Goal: Information Seeking & Learning: Learn about a topic

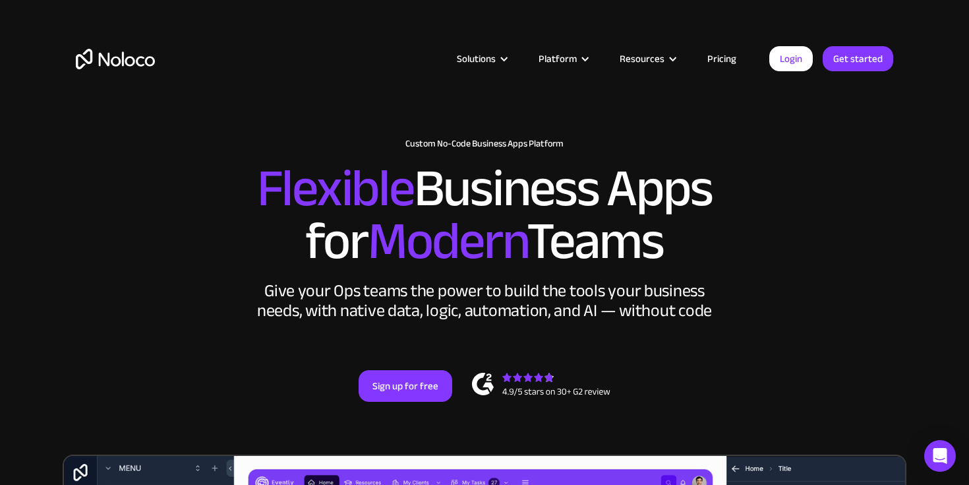
click at [718, 56] on link "Pricing" at bounding box center [722, 58] width 62 height 17
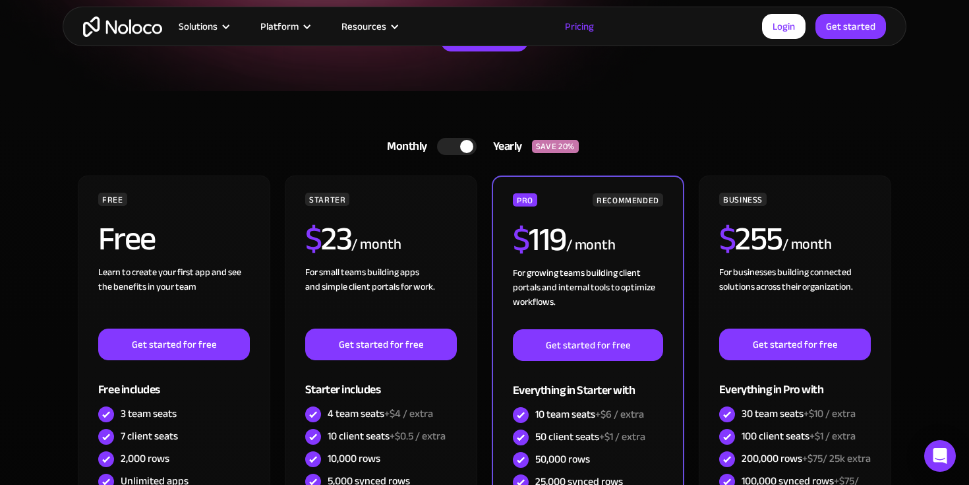
scroll to position [276, 0]
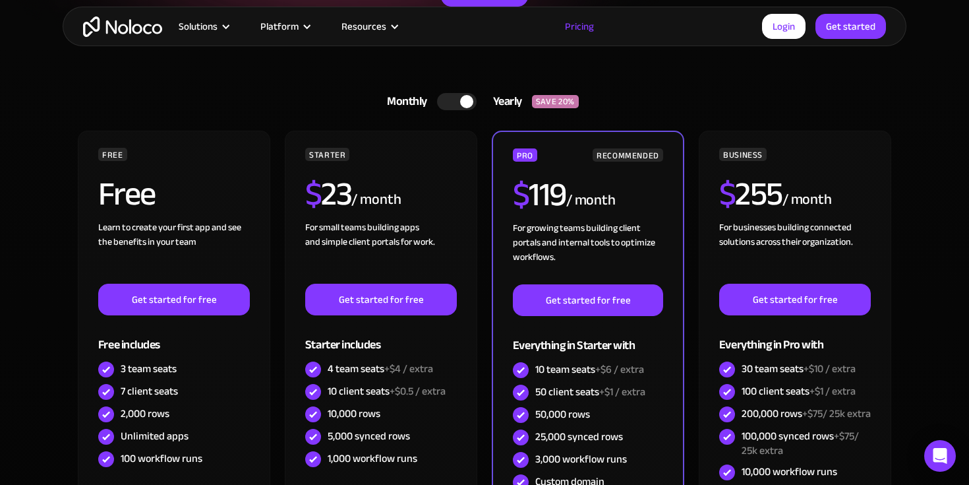
click at [448, 100] on div at bounding box center [457, 101] width 40 height 17
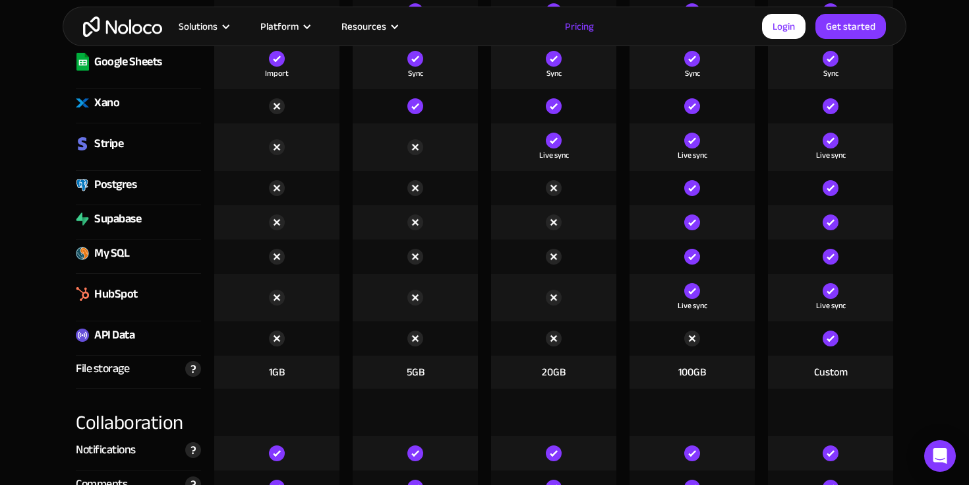
scroll to position [2078, 0]
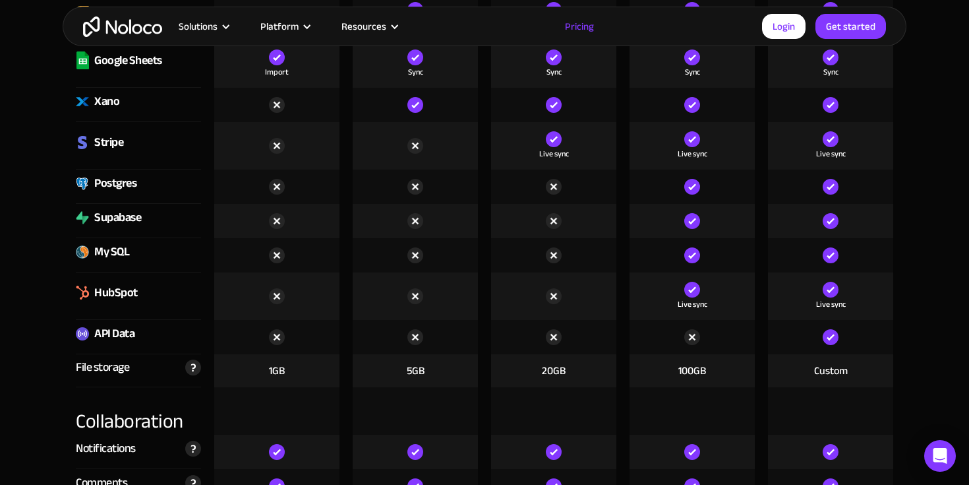
click at [115, 334] on div "API Data" at bounding box center [114, 334] width 40 height 20
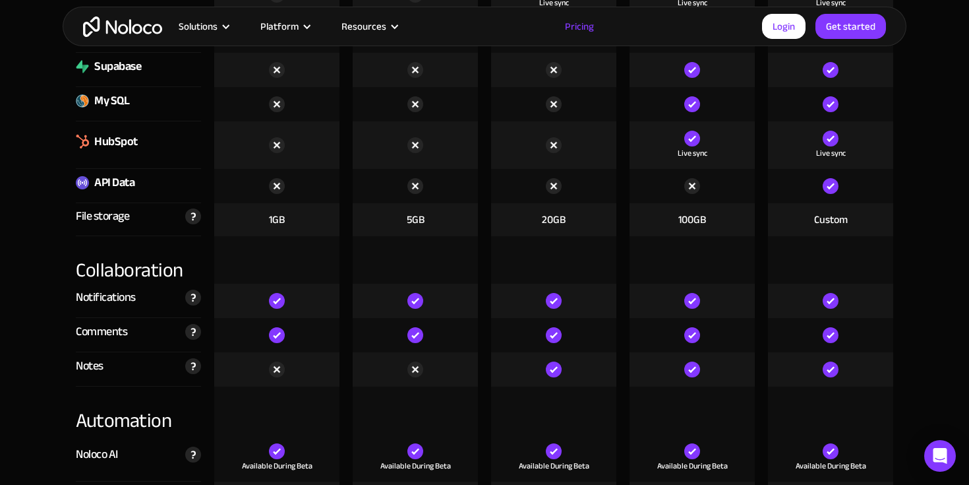
scroll to position [2253, 0]
